Goal: Task Accomplishment & Management: Complete application form

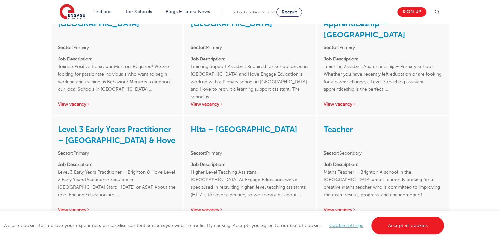
scroll to position [617, 0]
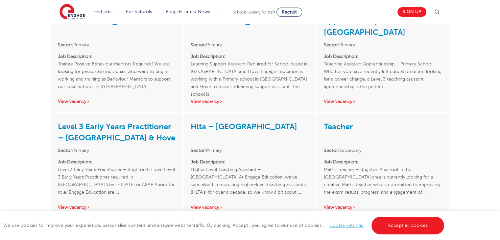
drag, startPoint x: 0, startPoint y: 0, endPoint x: 505, endPoint y: 178, distance: 535.2
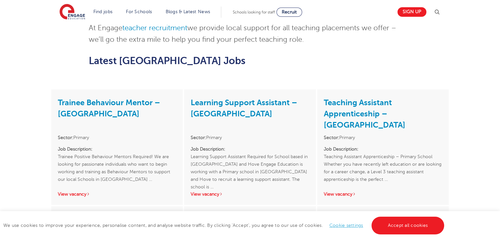
scroll to position [523, 0]
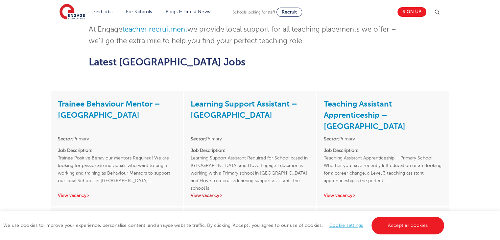
click at [200, 193] on link "View vacancy" at bounding box center [207, 195] width 32 height 5
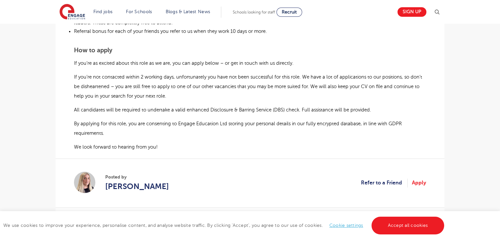
scroll to position [576, 0]
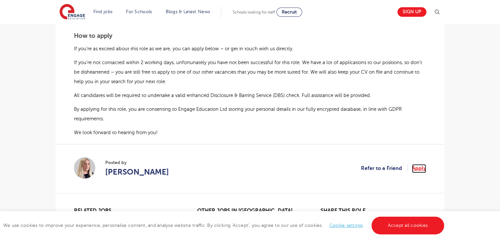
click at [425, 164] on link "Apply" at bounding box center [419, 168] width 14 height 9
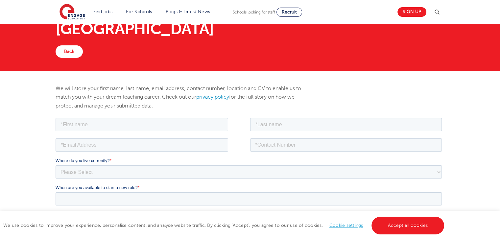
scroll to position [44, 0]
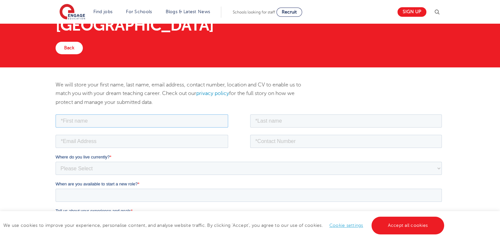
click at [182, 116] on input "text" at bounding box center [142, 120] width 173 height 13
type input "Natan"
type input "Coghlan-Jasiewicz"
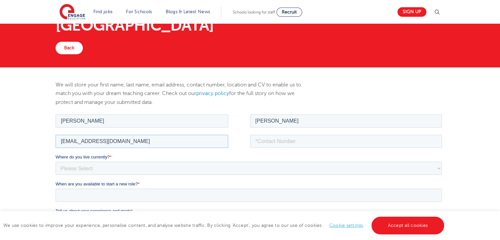
type input "nat.cogjasie@gmail.com"
type input "07400614934"
click at [99, 167] on select "Please Select UK Canada Ireland Australia New Zealand Europe USA South Africa J…" at bounding box center [249, 167] width 386 height 13
select select "UK"
click at [56, 161] on select "Please Select UK Canada Ireland Australia New Zealand Europe USA South Africa J…" at bounding box center [249, 167] width 386 height 13
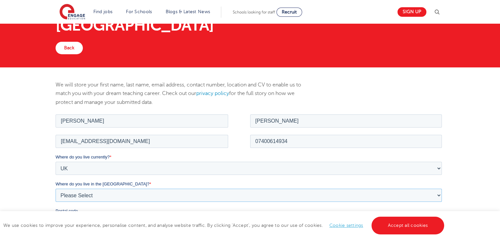
click at [99, 191] on select "Please Select Overseas Barnsley Bedfordshire Berkshire Bournemouth Bracknell Fo…" at bounding box center [249, 194] width 386 height 13
click at [56, 188] on select "Please Select Overseas Barnsley Bedfordshire Berkshire Bournemouth Bracknell Fo…" at bounding box center [249, 194] width 386 height 13
click at [87, 194] on select "Please Select Overseas Barnsley Bedfordshire Berkshire Bournemouth Bracknell Fo…" at bounding box center [249, 194] width 386 height 13
select select "Brighton and Hove"
click at [56, 188] on select "Please Select Overseas Barnsley Bedfordshire Berkshire Bournemouth Bracknell Fo…" at bounding box center [249, 194] width 386 height 13
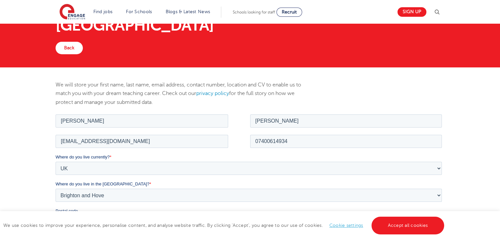
type input "BN3 5PD"
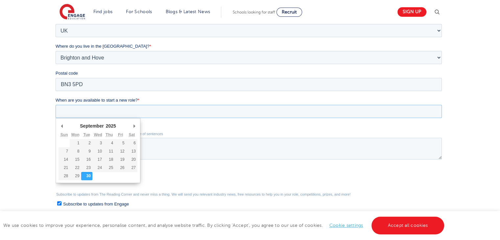
scroll to position [188, 0]
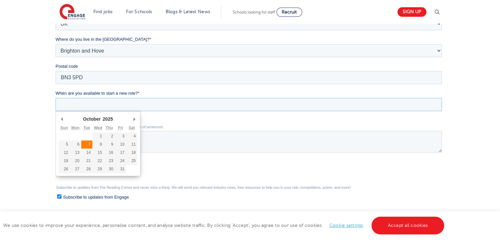
type div "2025-10-07"
type input "2025/10/07"
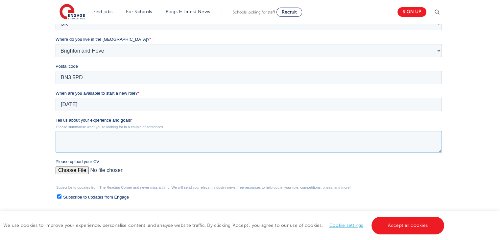
click at [87, 145] on textarea "Tell us about your experience and goals *" at bounding box center [249, 142] width 386 height 22
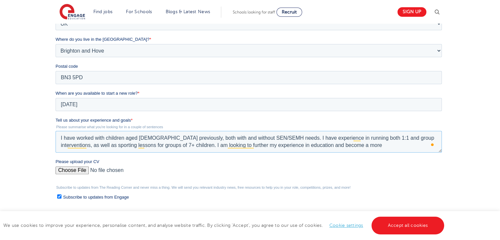
click at [382, 131] on textarea "I have worked with children aged 5-18 previously, both with and without SEN/SEM…" at bounding box center [249, 142] width 386 height 22
click at [360, 143] on textarea "I have worked with children aged 5-18 previously, both with and without SEN/SEM…" at bounding box center [249, 142] width 386 height 22
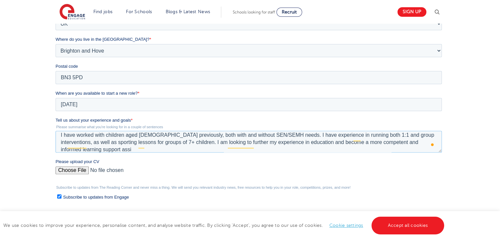
scroll to position [3, 0]
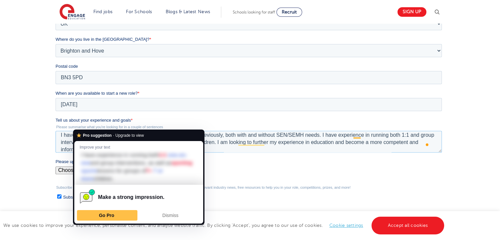
type textarea "I have worked with children aged 5-18 previously, both with and without SEN/SEM…"
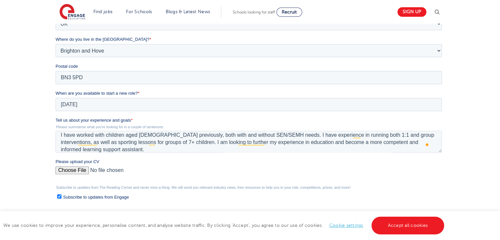
click at [63, 167] on input "Please upload your CV" at bounding box center [249, 172] width 386 height 13
type input "C:\fakepath\Natan Coghlan-jasiewicz LSA CV Oct 2025.pdf"
click at [98, 144] on textarea "I have worked with children aged 5-18 previously, both with and without SEN/SEM…" at bounding box center [249, 142] width 386 height 22
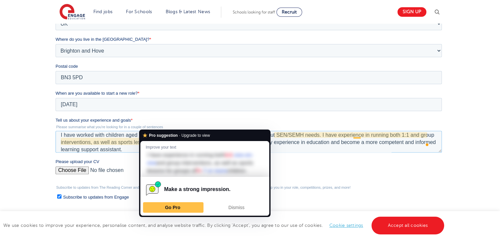
click at [149, 140] on textarea "I have worked with children aged 5-18 previously, both with and without SEN/SEM…" at bounding box center [249, 142] width 386 height 22
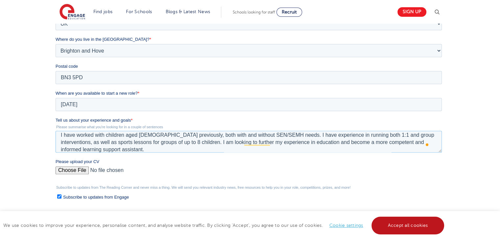
type textarea "I have worked with children aged 5-18 previously, both with and without SEN/SEM…"
click at [425, 221] on link "Accept all cookies" at bounding box center [408, 226] width 73 height 18
